Goal: Find specific fact: Find specific fact

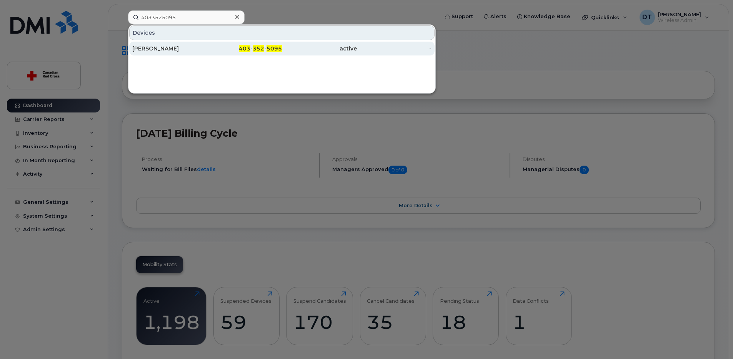
type input "4033525095"
click at [165, 49] on div "[PERSON_NAME]" at bounding box center [169, 49] width 75 height 8
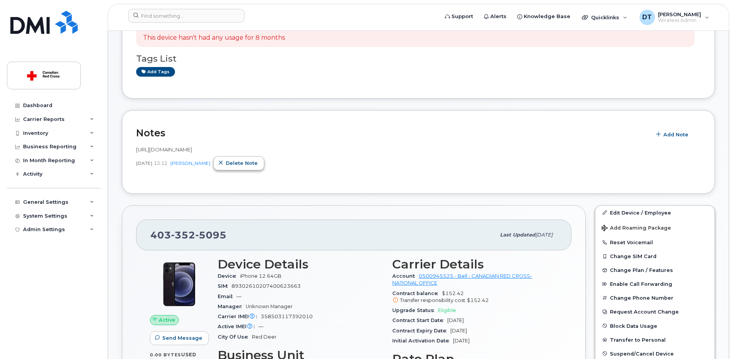
scroll to position [115, 0]
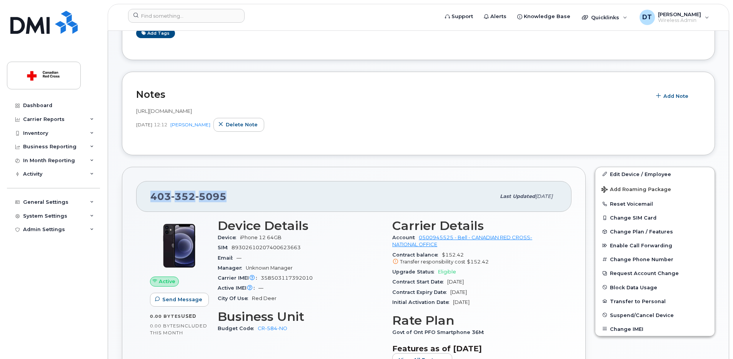
drag, startPoint x: 227, startPoint y: 197, endPoint x: 137, endPoint y: 194, distance: 89.3
click at [137, 194] on div "[PHONE_NUMBER] Last updated [DATE]" at bounding box center [354, 196] width 436 height 31
copy span "[PHONE_NUMBER]"
drag, startPoint x: 304, startPoint y: 247, endPoint x: 234, endPoint y: 245, distance: 70.0
click at [234, 245] on div "SIM [TECHNICAL_ID]" at bounding box center [300, 247] width 165 height 10
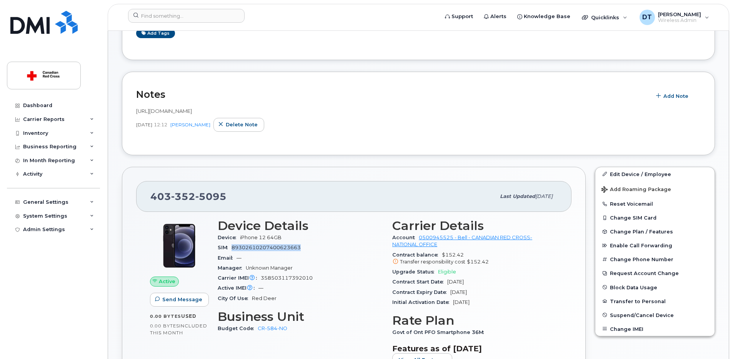
copy span "89302610207400623663"
